Goal: Task Accomplishment & Management: Manage account settings

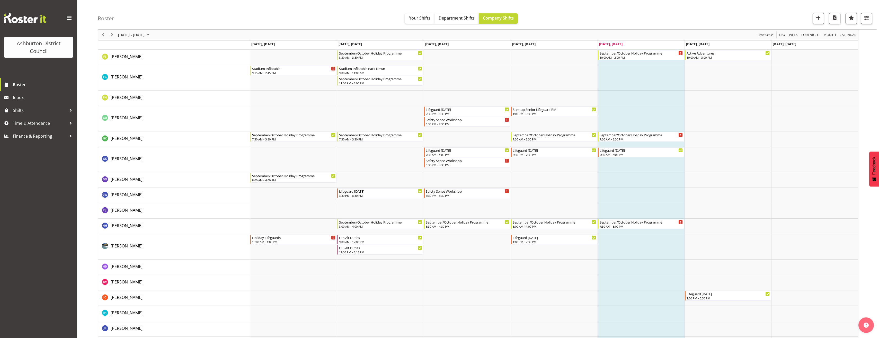
scroll to position [463, 0]
click at [85, 141] on div "Roster Your Shifts Department Shifts Company Shifts 1 Locations [GEOGRAPHIC_DAT…" at bounding box center [477, 287] width 801 height 1472
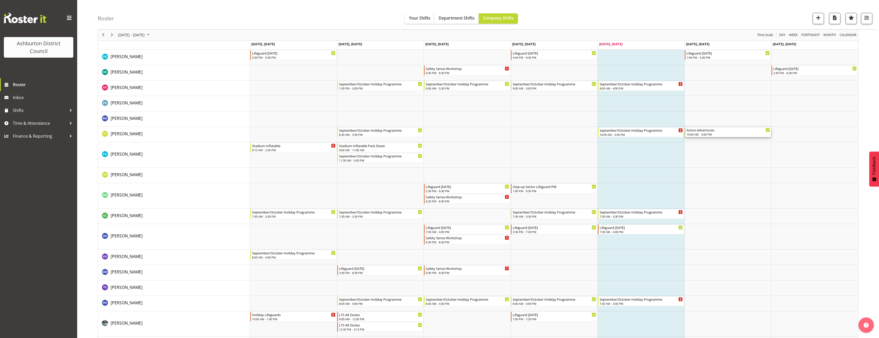
click at [718, 131] on div "Active Adventures" at bounding box center [728, 129] width 84 height 5
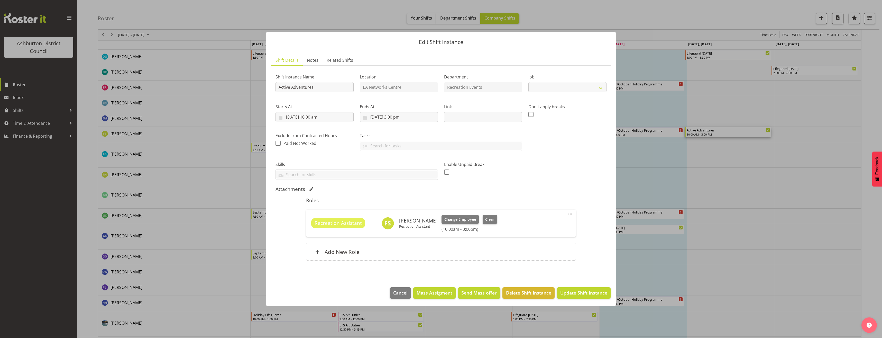
select select "4046"
click at [573, 214] on span at bounding box center [570, 214] width 6 height 6
click at [555, 226] on link "Edit" at bounding box center [548, 225] width 49 height 9
select select "9"
select select "2025"
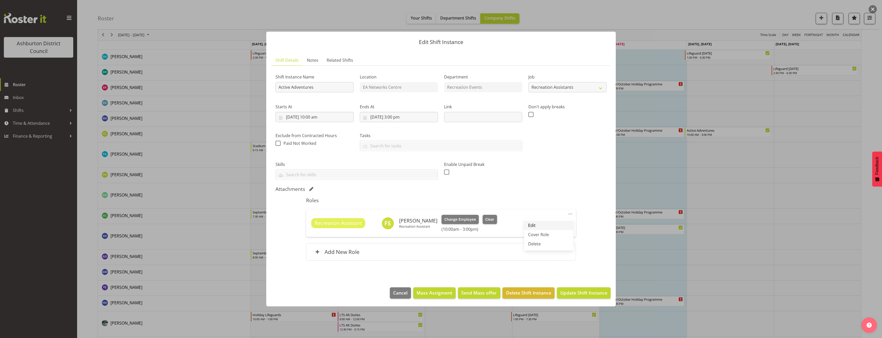
select select "15"
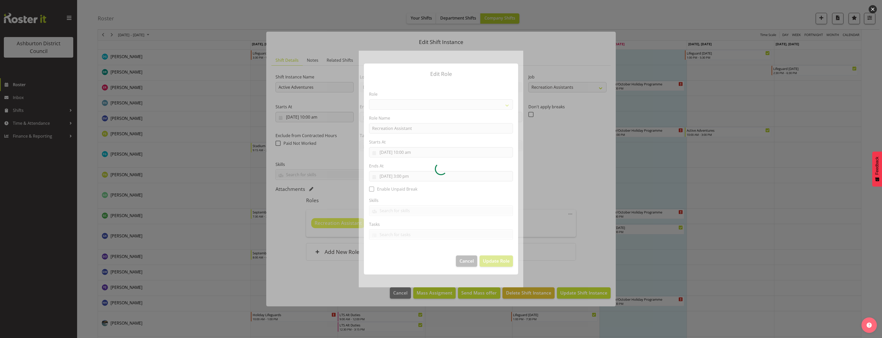
select select "84"
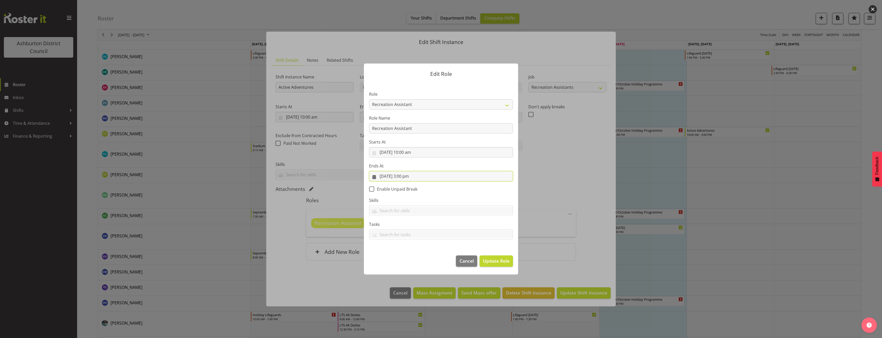
click at [407, 176] on input "[DATE] 3:00 pm" at bounding box center [441, 176] width 144 height 10
click at [503, 191] on section "Role AAGM Deputy Director AAGM Director Archivist Childrens Librarian Collectio…" at bounding box center [441, 166] width 154 height 168
click at [611, 181] on div at bounding box center [441, 169] width 882 height 338
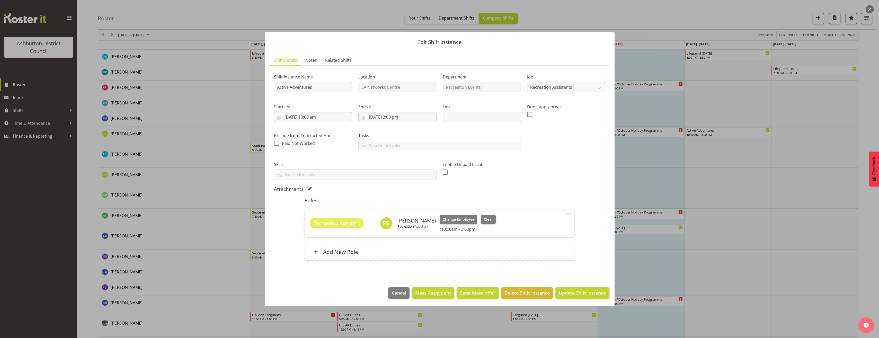
click at [652, 189] on div at bounding box center [439, 169] width 879 height 338
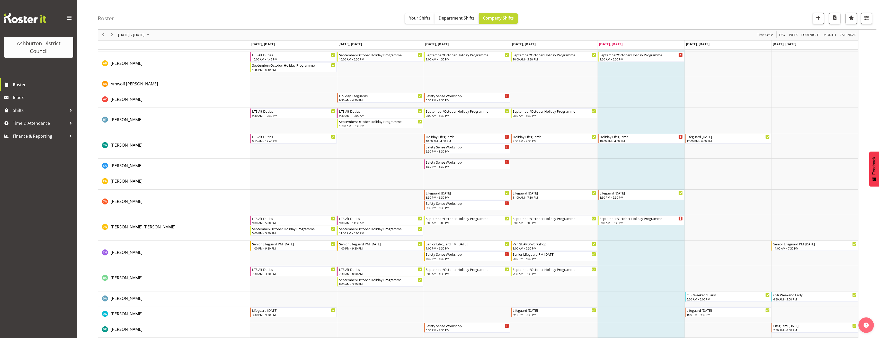
scroll to position [0, 0]
